Goal: Transaction & Acquisition: Book appointment/travel/reservation

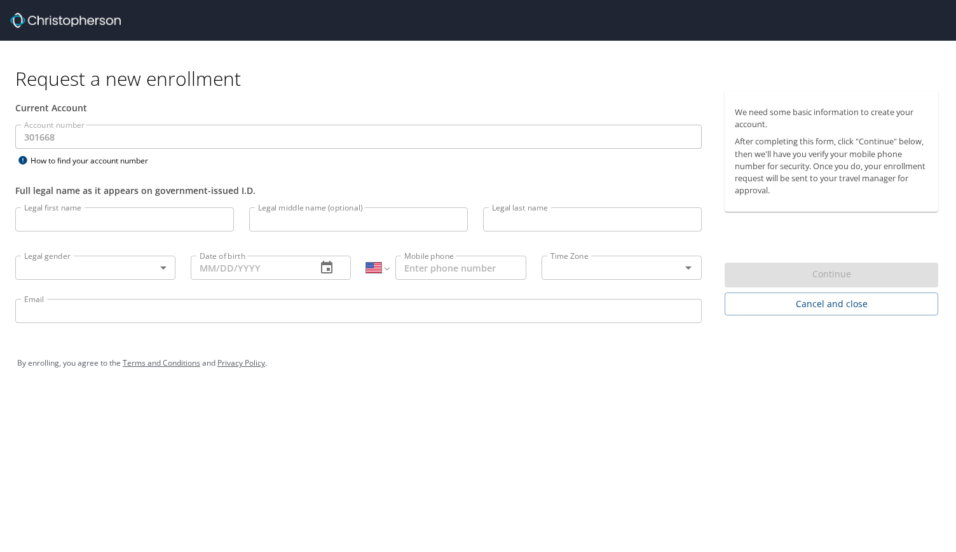
select select "US"
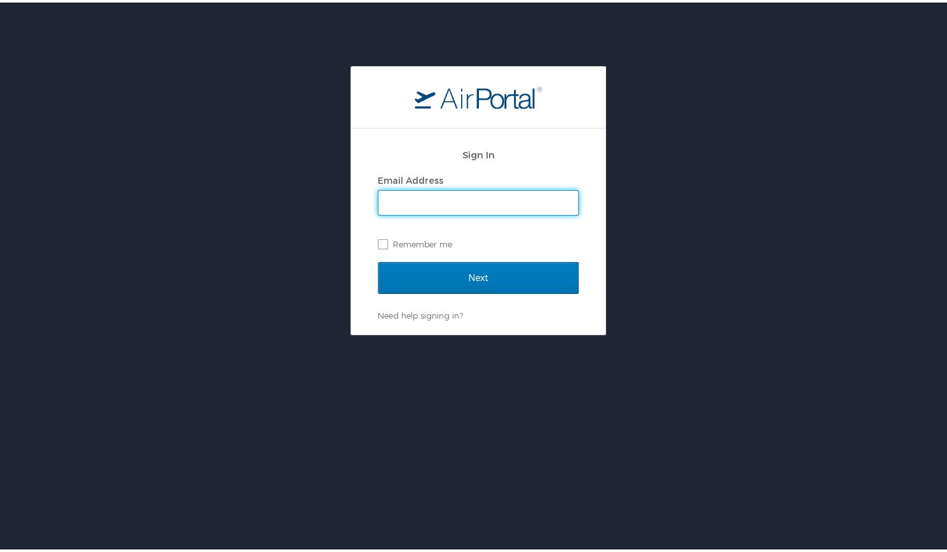
type input "christian.andersen@oneforefront.com"
click at [378, 244] on label "Remember me" at bounding box center [478, 241] width 201 height 19
click at [378, 244] on input "Remember me" at bounding box center [382, 240] width 8 height 8
checkbox input "true"
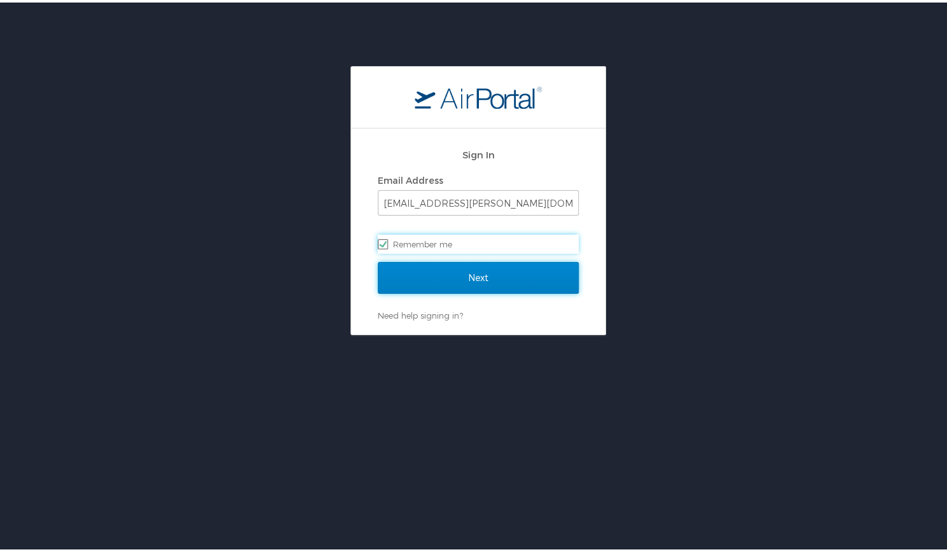
click at [422, 275] on input "Next" at bounding box center [478, 275] width 201 height 32
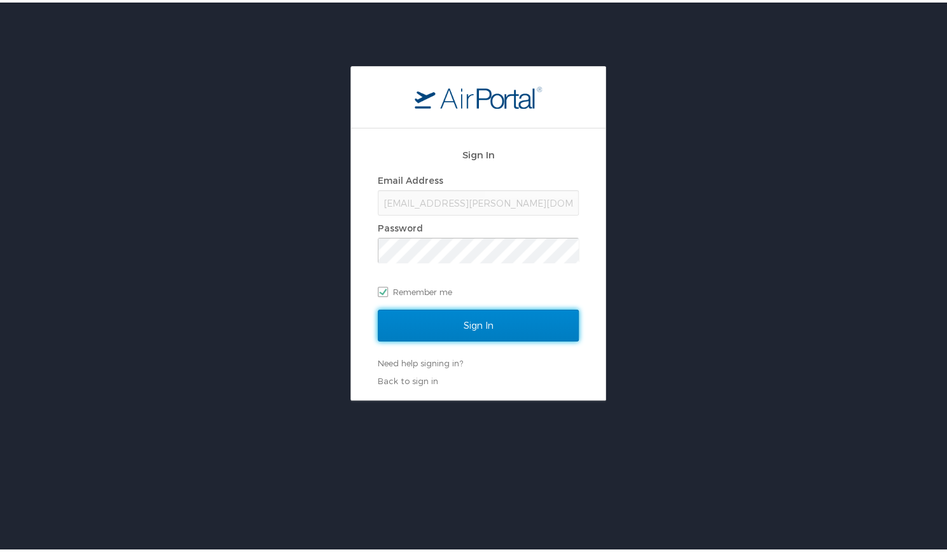
click at [469, 320] on input "Sign In" at bounding box center [478, 323] width 201 height 32
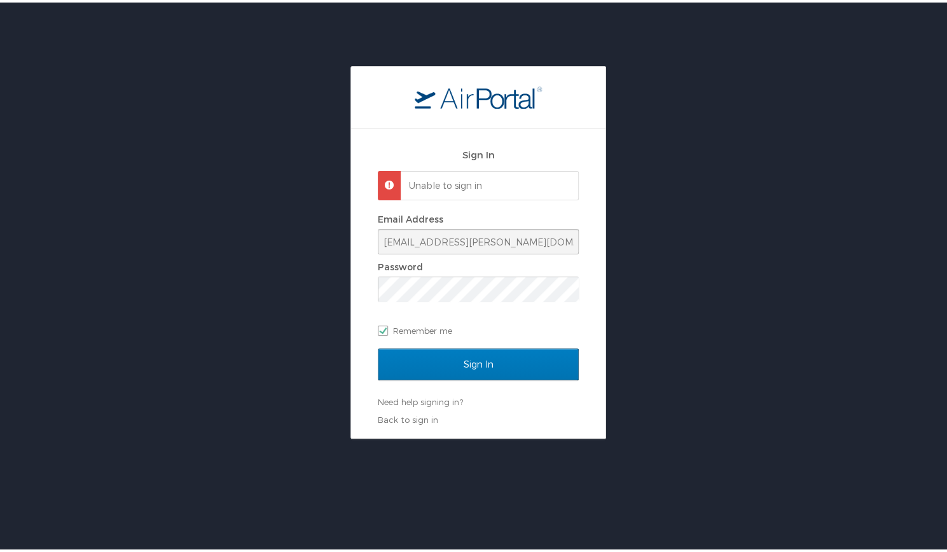
click at [417, 315] on div "Email Address christian.andersen@oneforefront.com Password Remember me" at bounding box center [478, 272] width 201 height 130
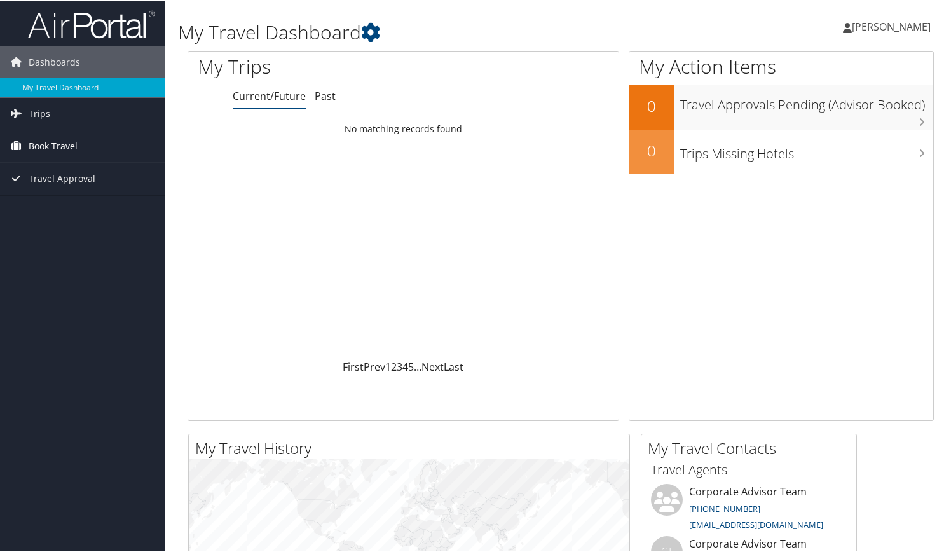
click at [38, 139] on span "Book Travel" at bounding box center [53, 145] width 49 height 32
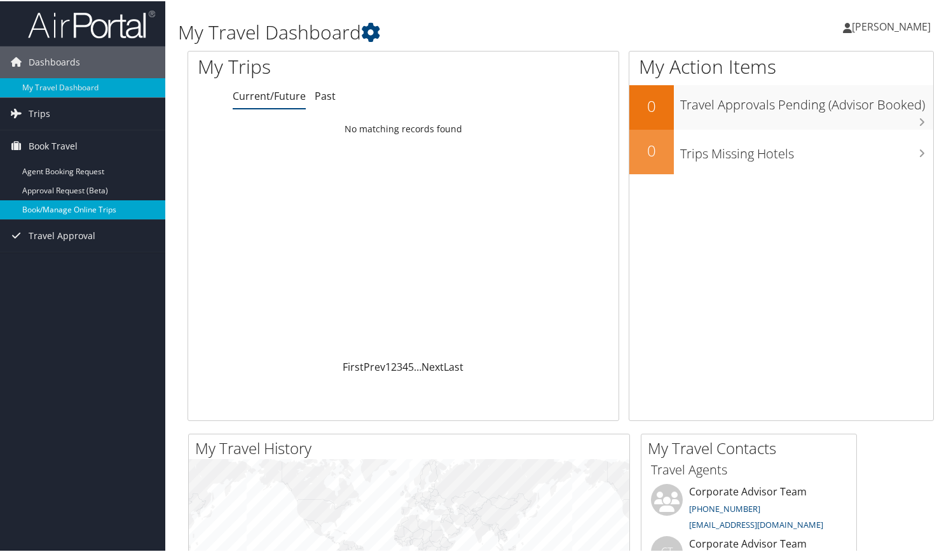
click at [43, 205] on link "Book/Manage Online Trips" at bounding box center [82, 208] width 165 height 19
